Goal: Information Seeking & Learning: Learn about a topic

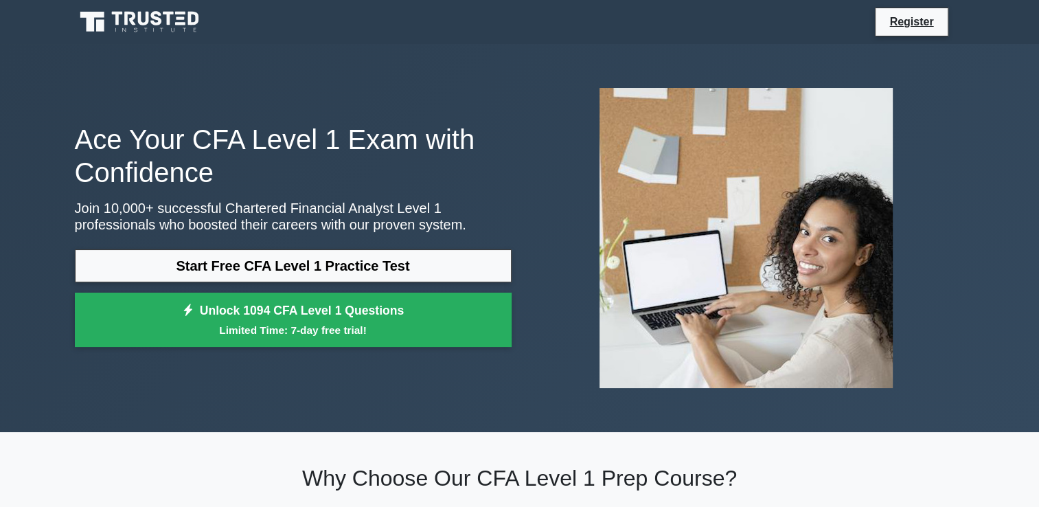
click at [734, 205] on img at bounding box center [746, 238] width 315 height 322
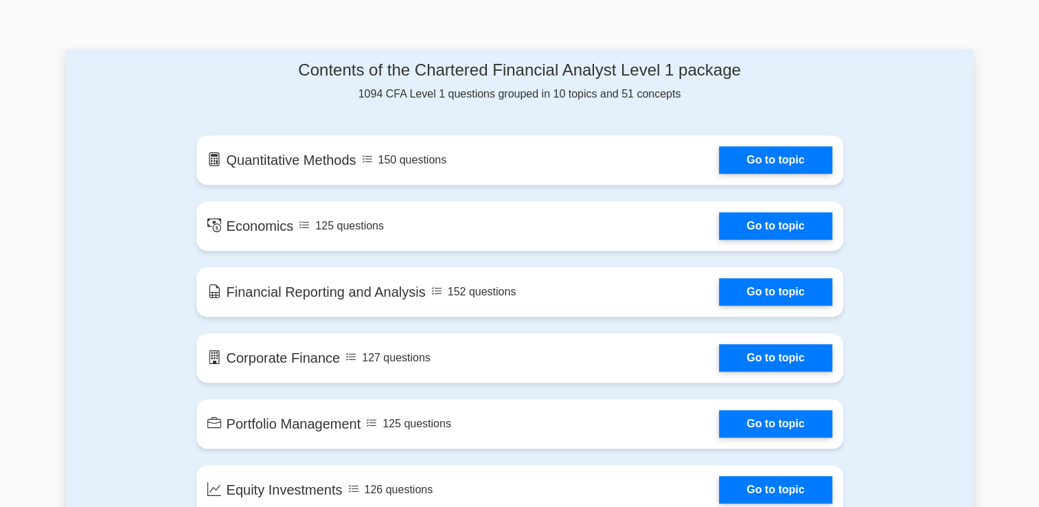
scroll to position [676, 0]
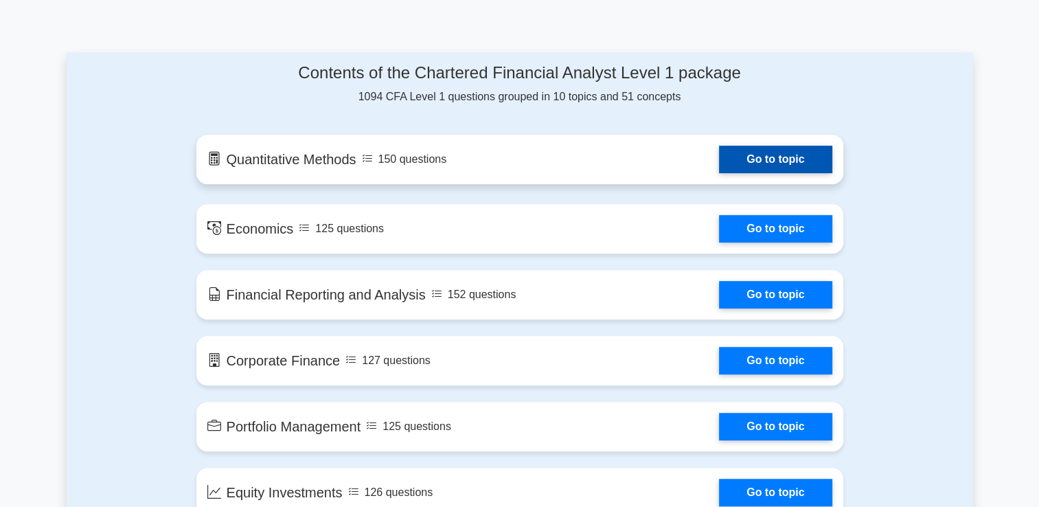
click at [783, 154] on link "Go to topic" at bounding box center [775, 159] width 113 height 27
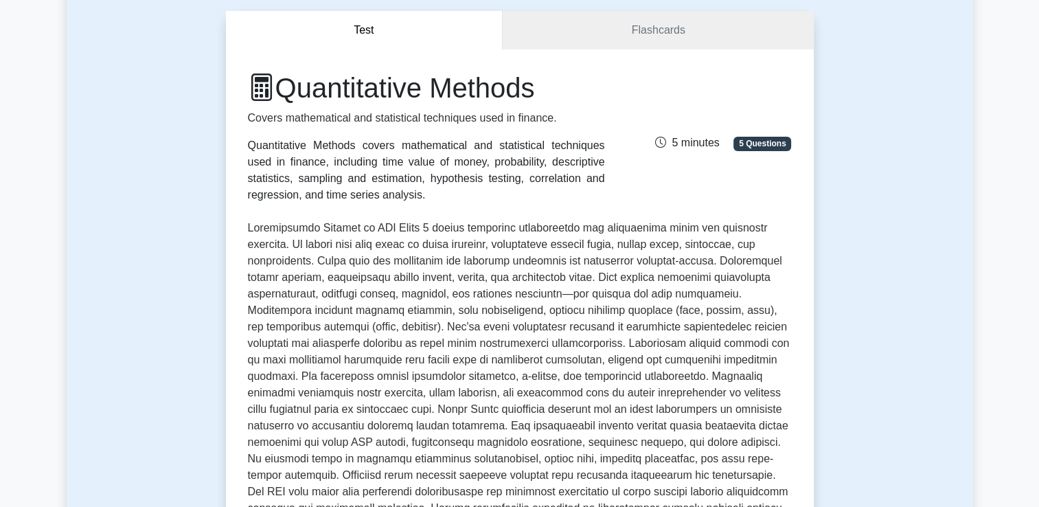
scroll to position [401, 0]
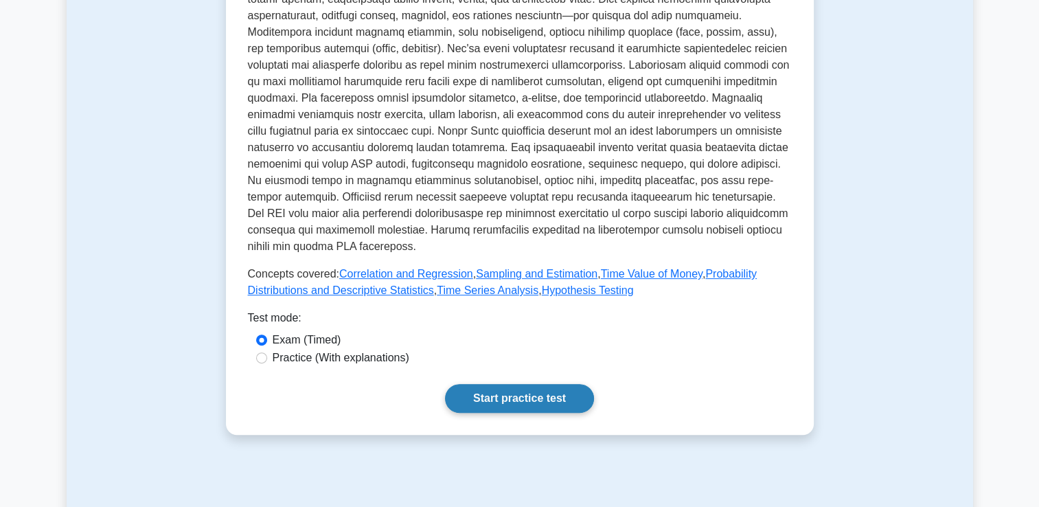
click at [492, 398] on link "Start practice test" at bounding box center [519, 398] width 149 height 29
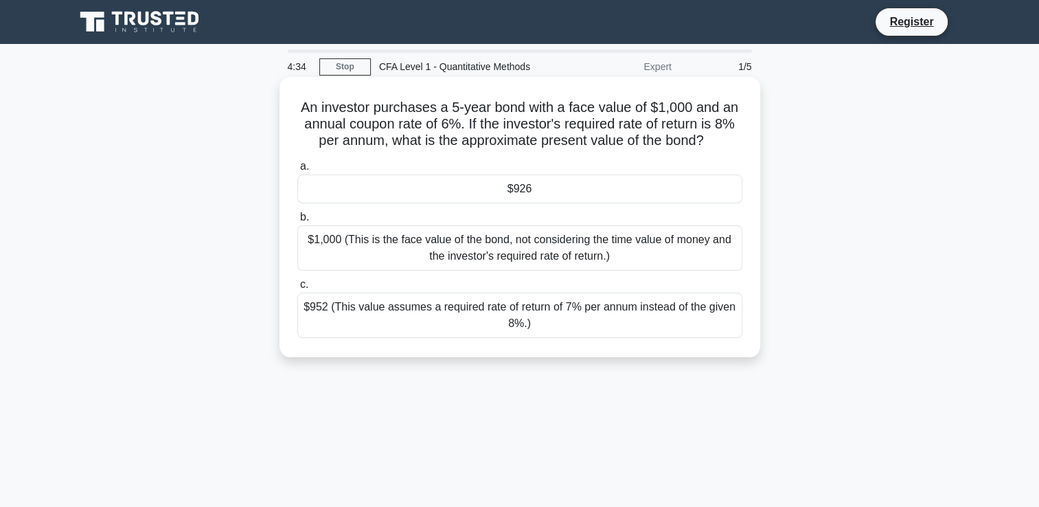
click at [565, 190] on div "$926" at bounding box center [519, 188] width 445 height 29
click at [297, 171] on input "a. $926" at bounding box center [297, 166] width 0 height 9
